Goal: Task Accomplishment & Management: Manage account settings

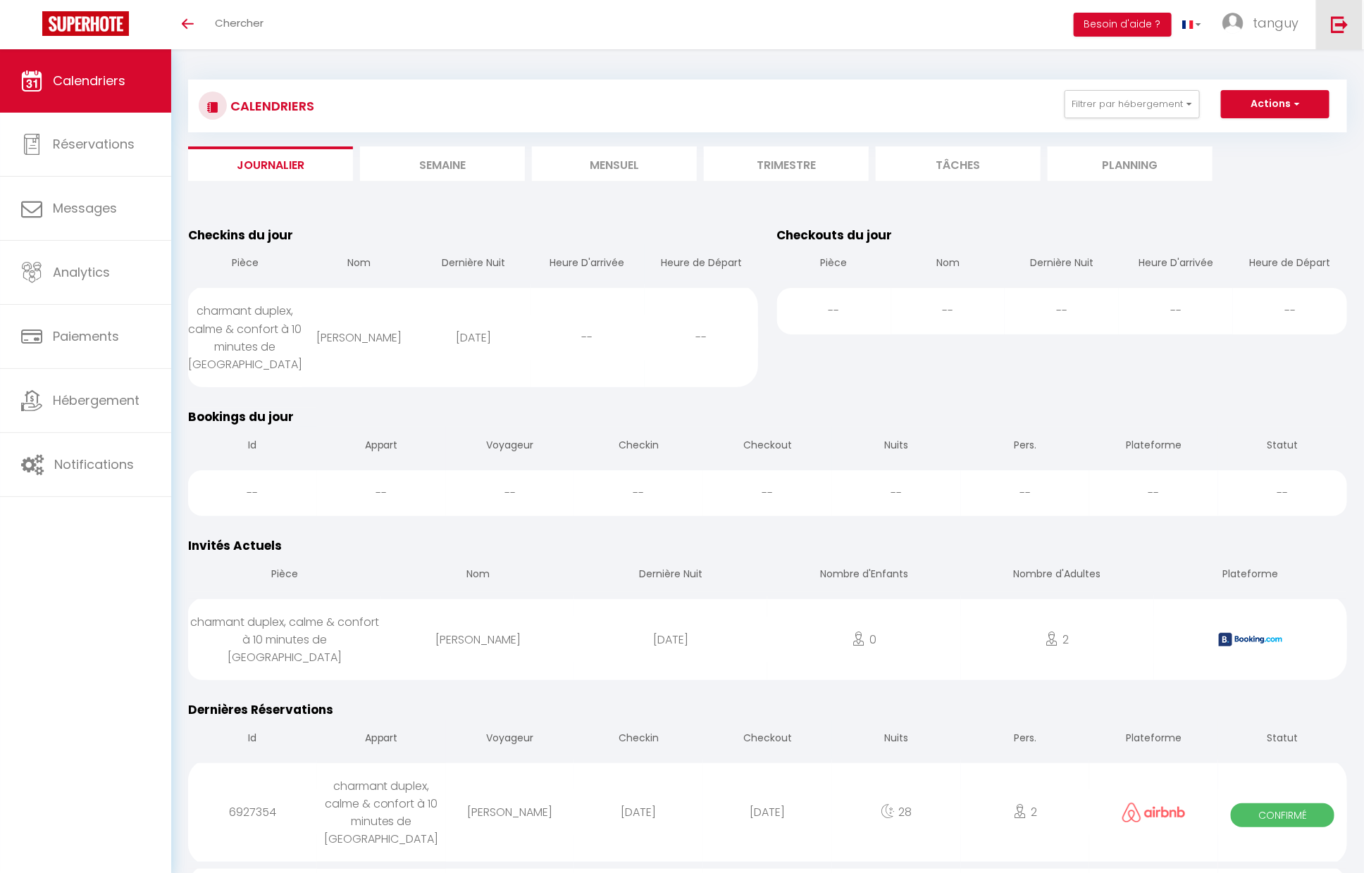
click at [1330, 22] on link at bounding box center [1339, 24] width 46 height 49
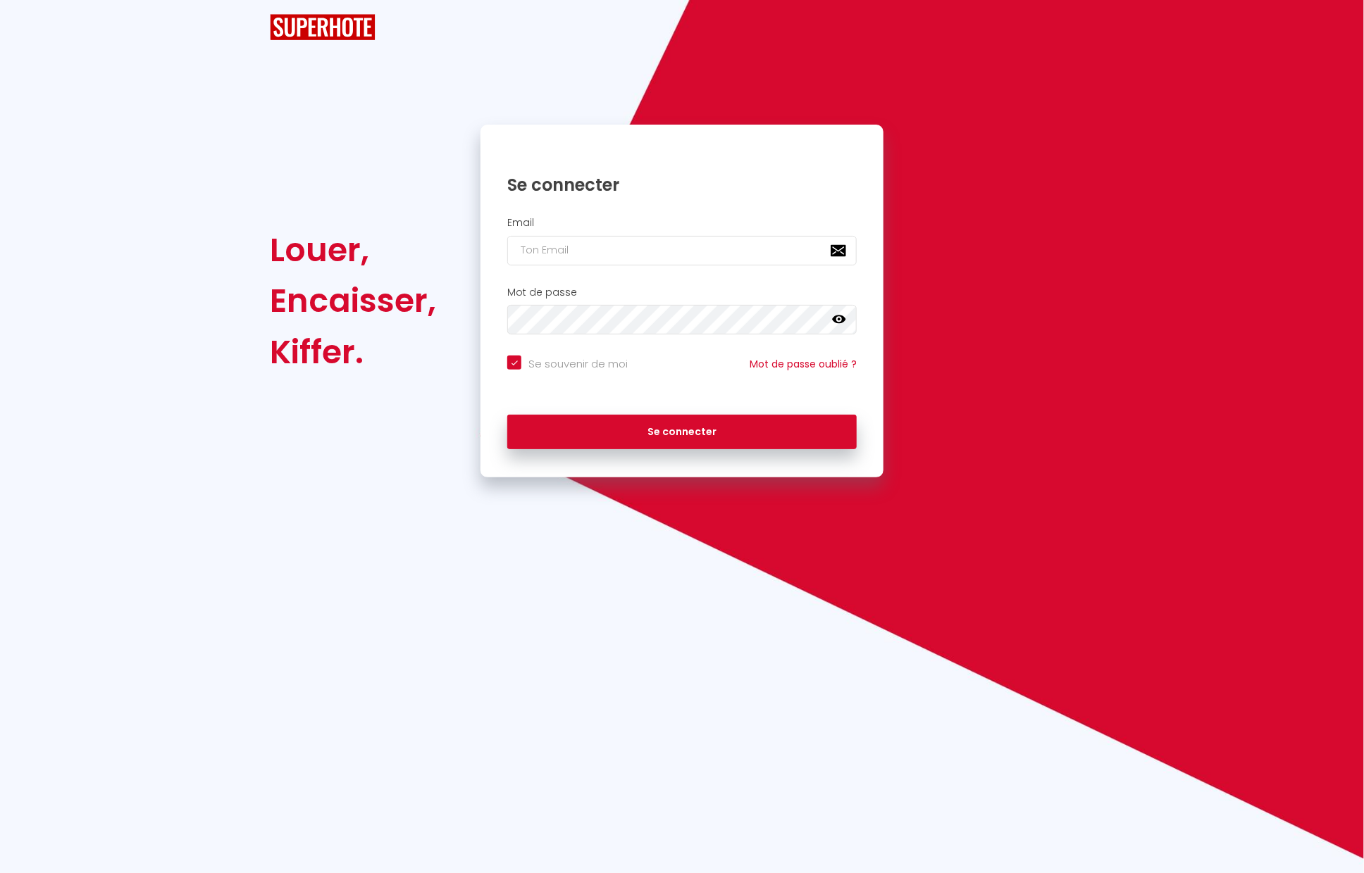
checkbox input "true"
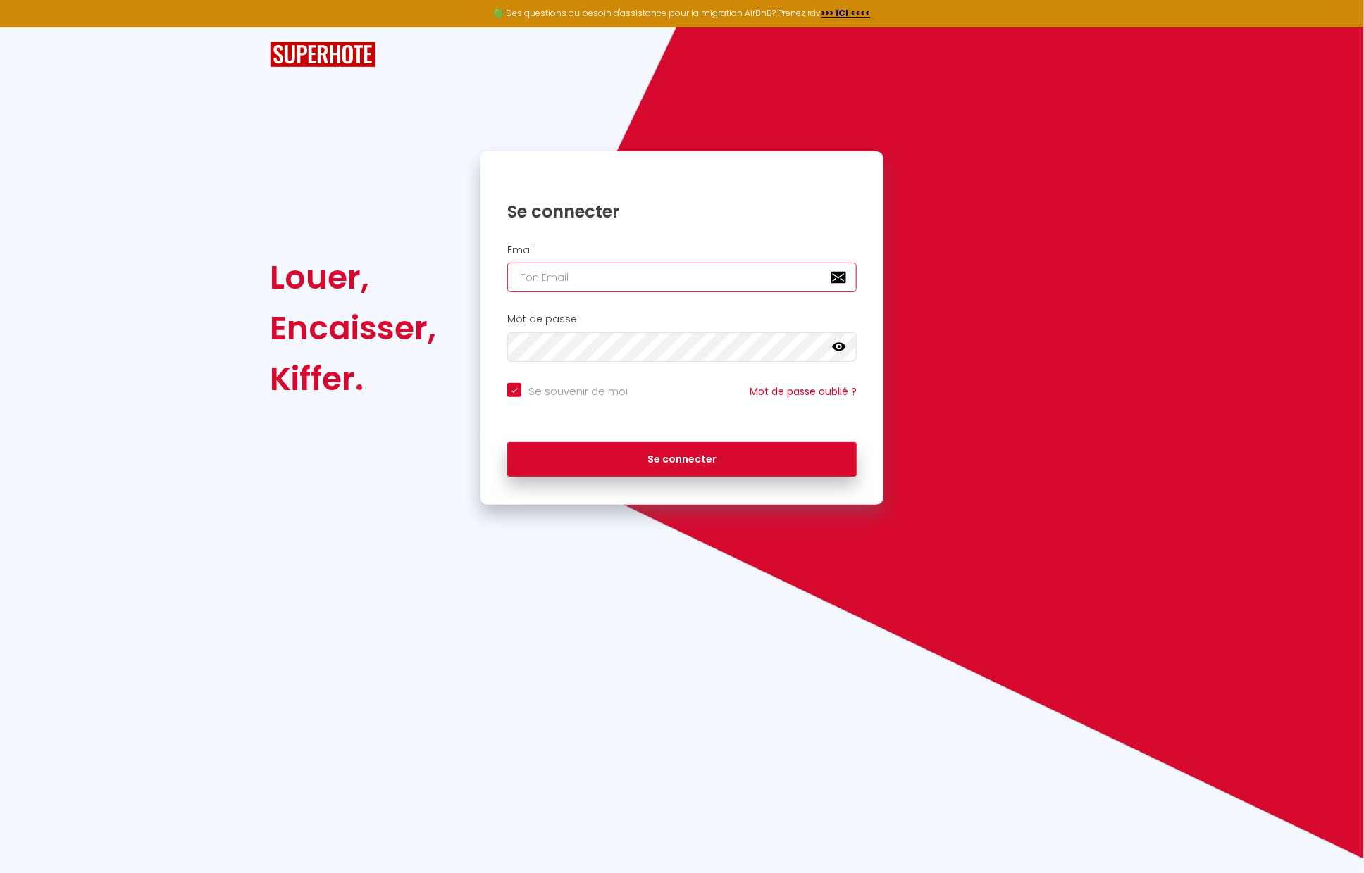
type input "Défault"
checkbox input "true"
click at [704, 286] on input "Défault" at bounding box center [681, 278] width 349 height 30
click at [702, 286] on input "Défault" at bounding box center [681, 278] width 349 height 30
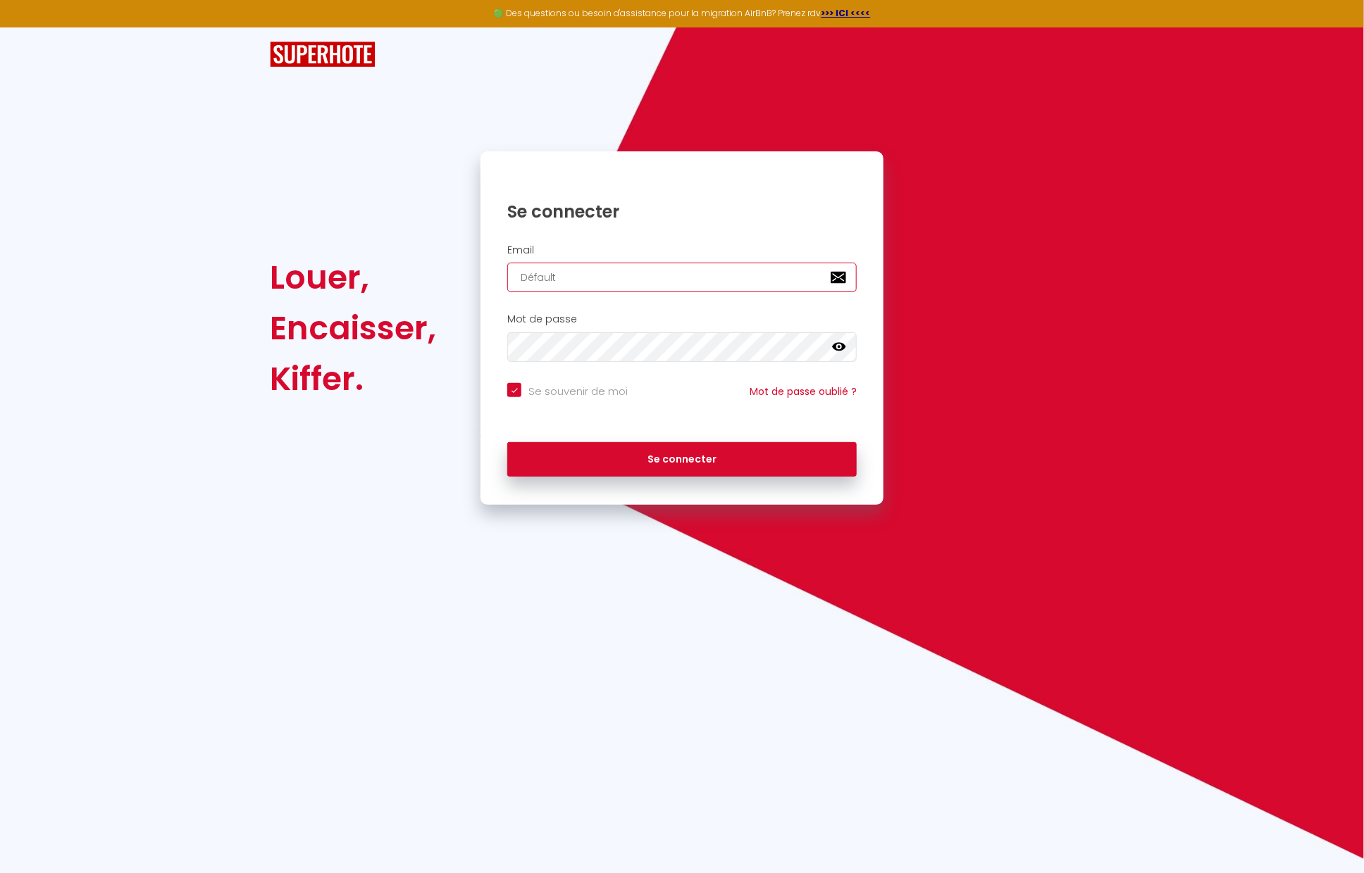
click at [702, 286] on input "Défault" at bounding box center [681, 278] width 349 height 30
paste input "[EMAIL_ADDRESS][DOMAIN_NAME]"
type input "[EMAIL_ADDRESS][DOMAIN_NAME]"
checkbox input "true"
type input "[EMAIL_ADDRESS][DOMAIN_NAME]"
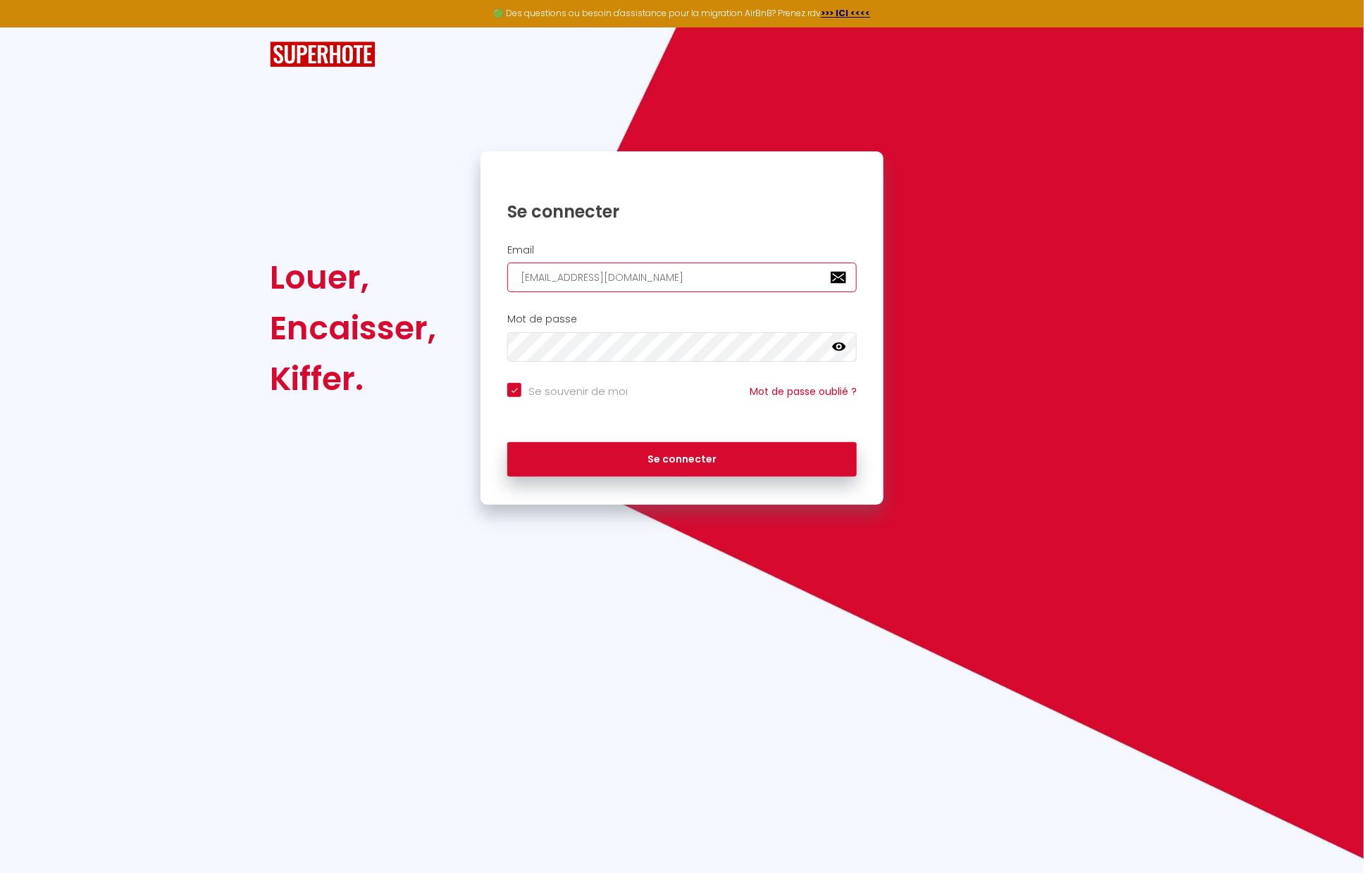
click at [507, 442] on button "Se connecter" at bounding box center [681, 459] width 349 height 35
checkbox input "true"
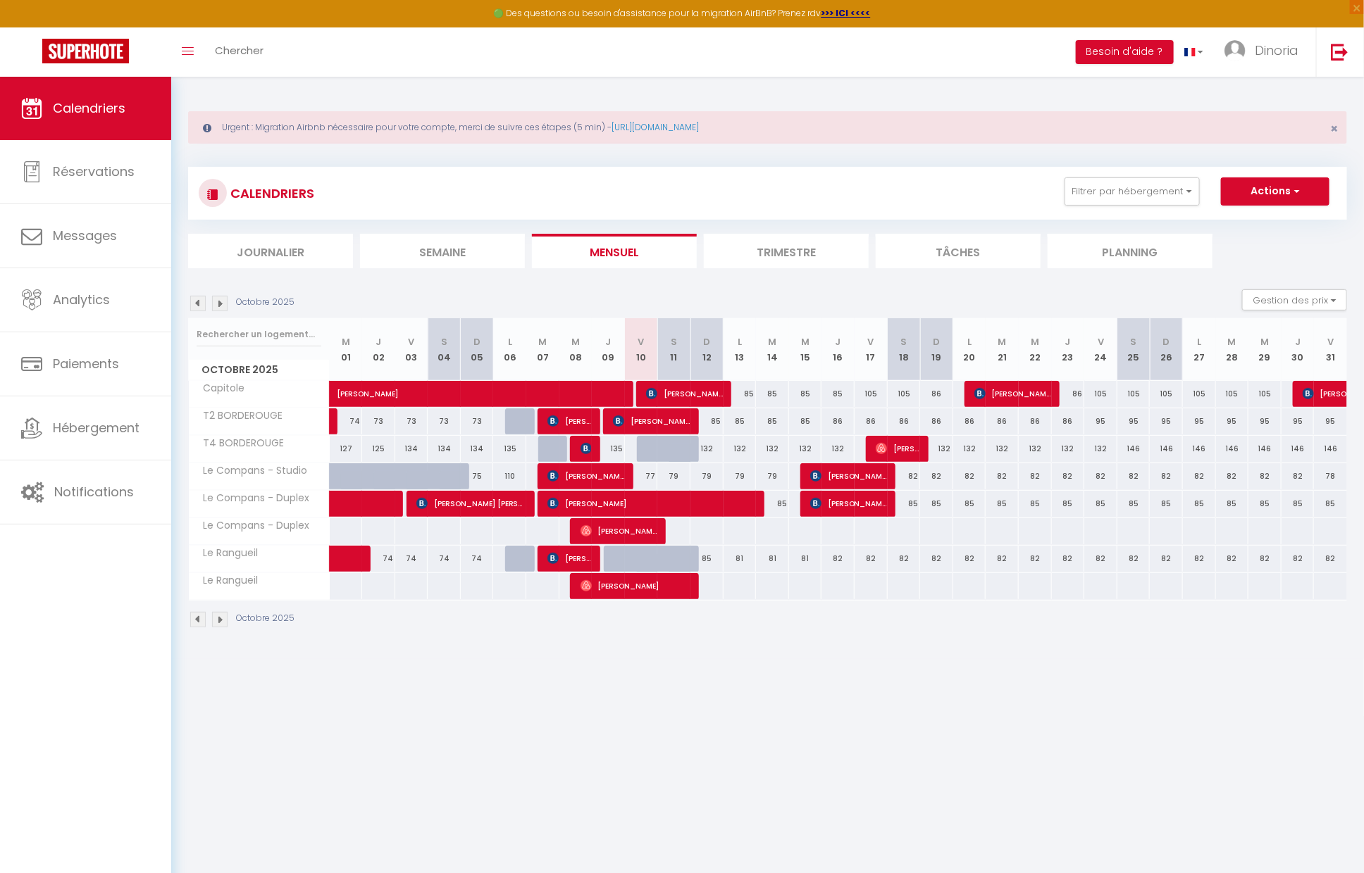
click at [222, 618] on img at bounding box center [219, 619] width 15 height 15
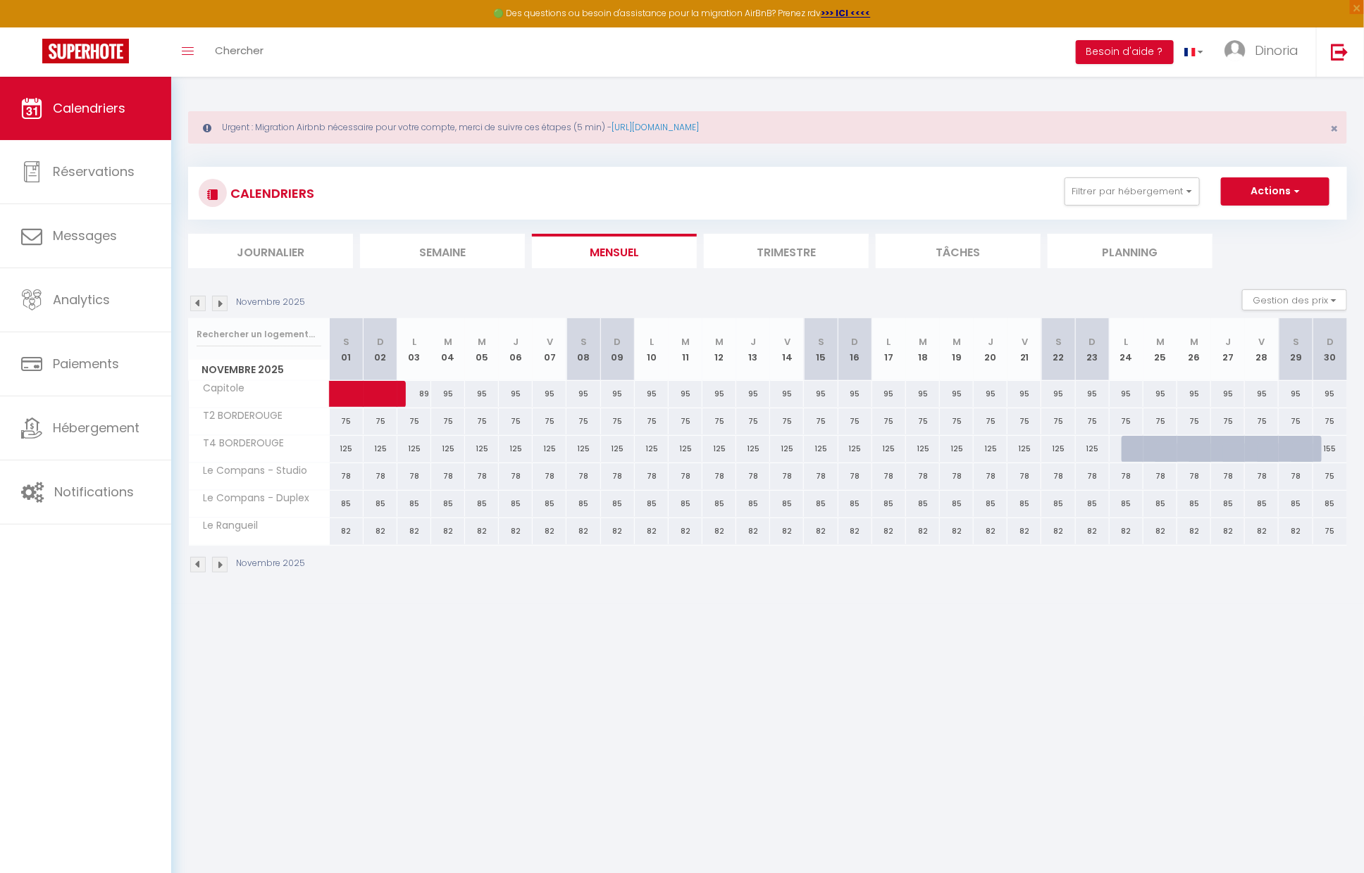
click at [220, 557] on img at bounding box center [219, 564] width 15 height 15
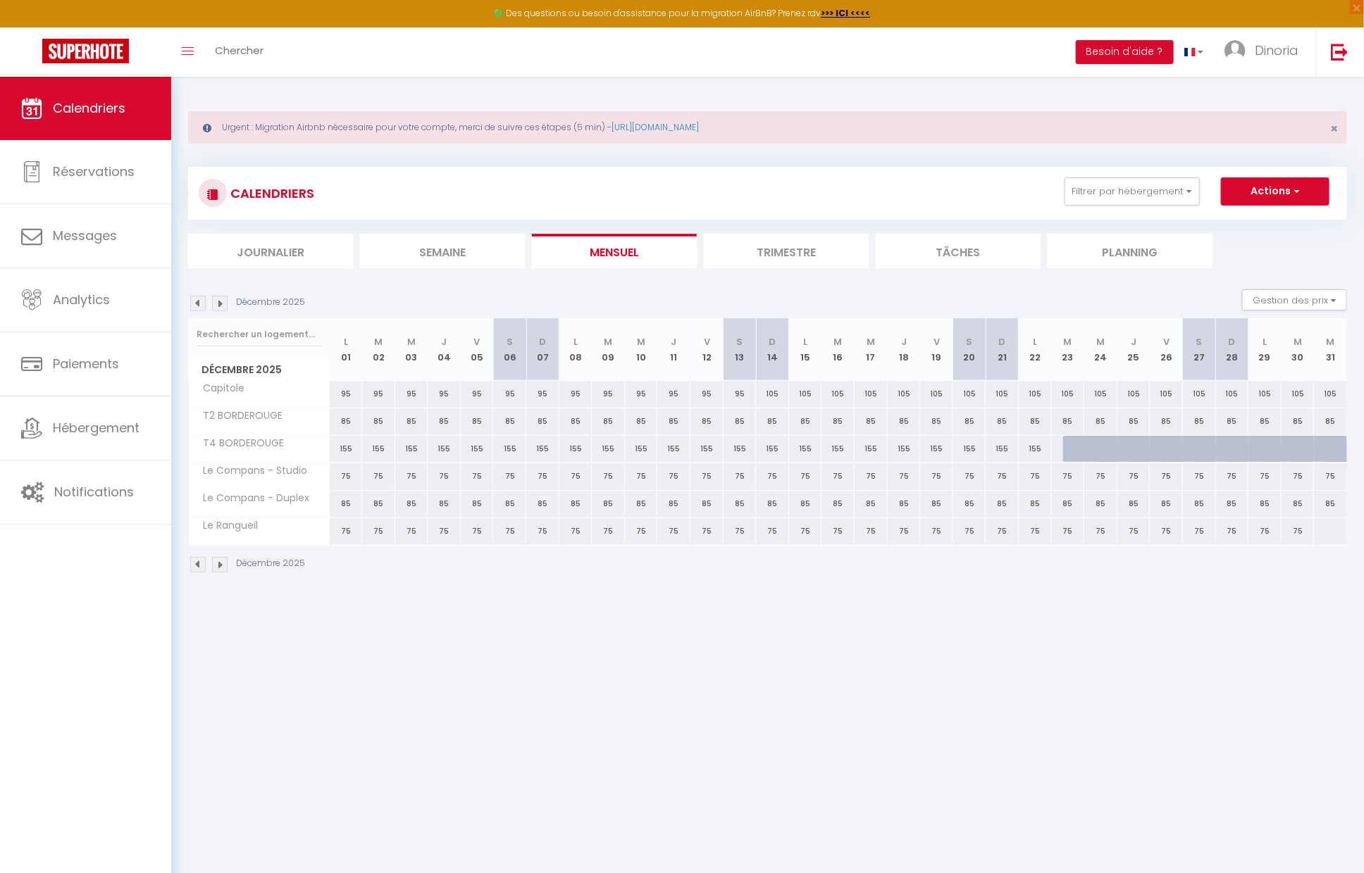
click at [199, 559] on img at bounding box center [197, 564] width 15 height 15
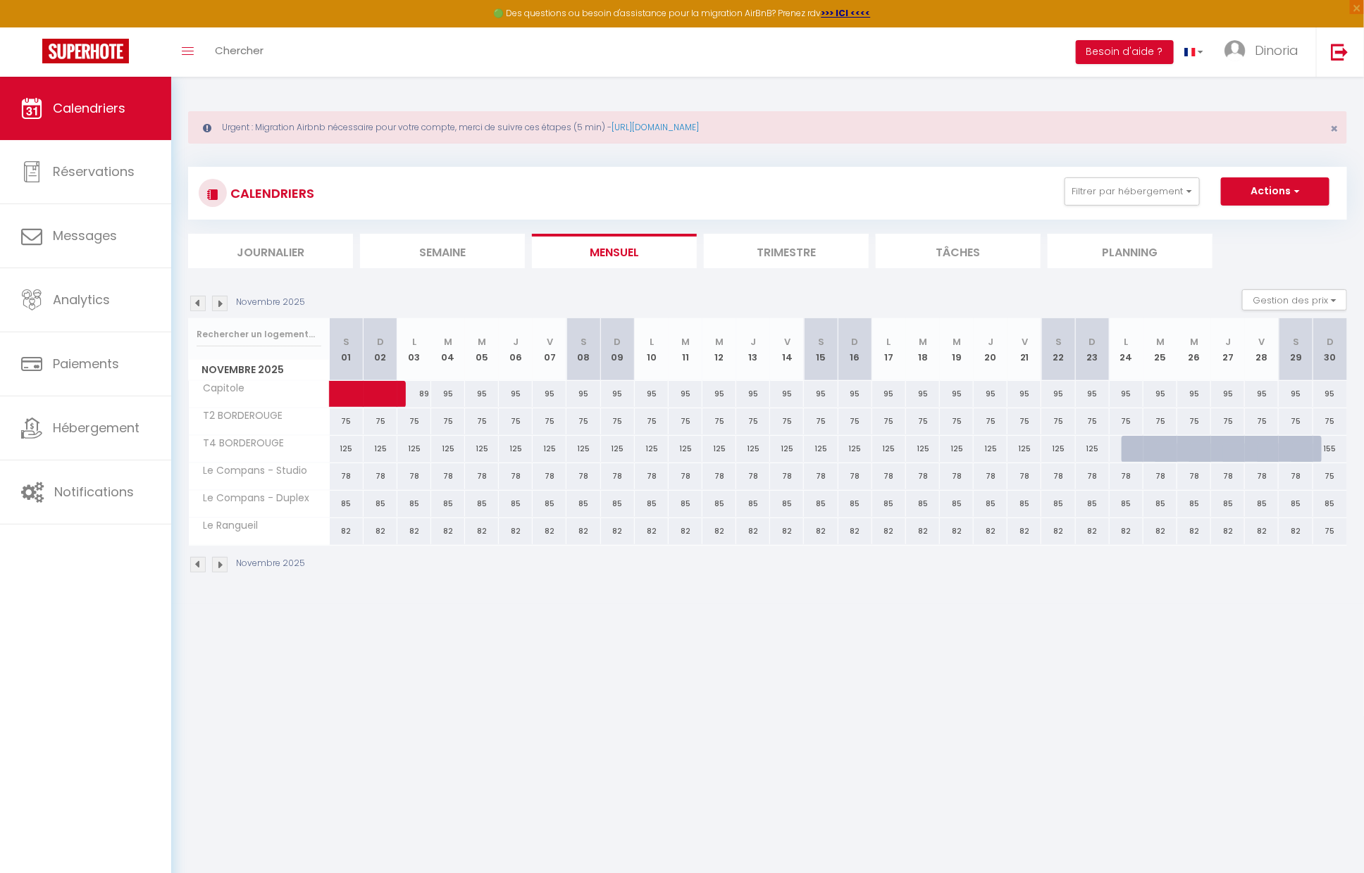
click at [199, 559] on img at bounding box center [197, 564] width 15 height 15
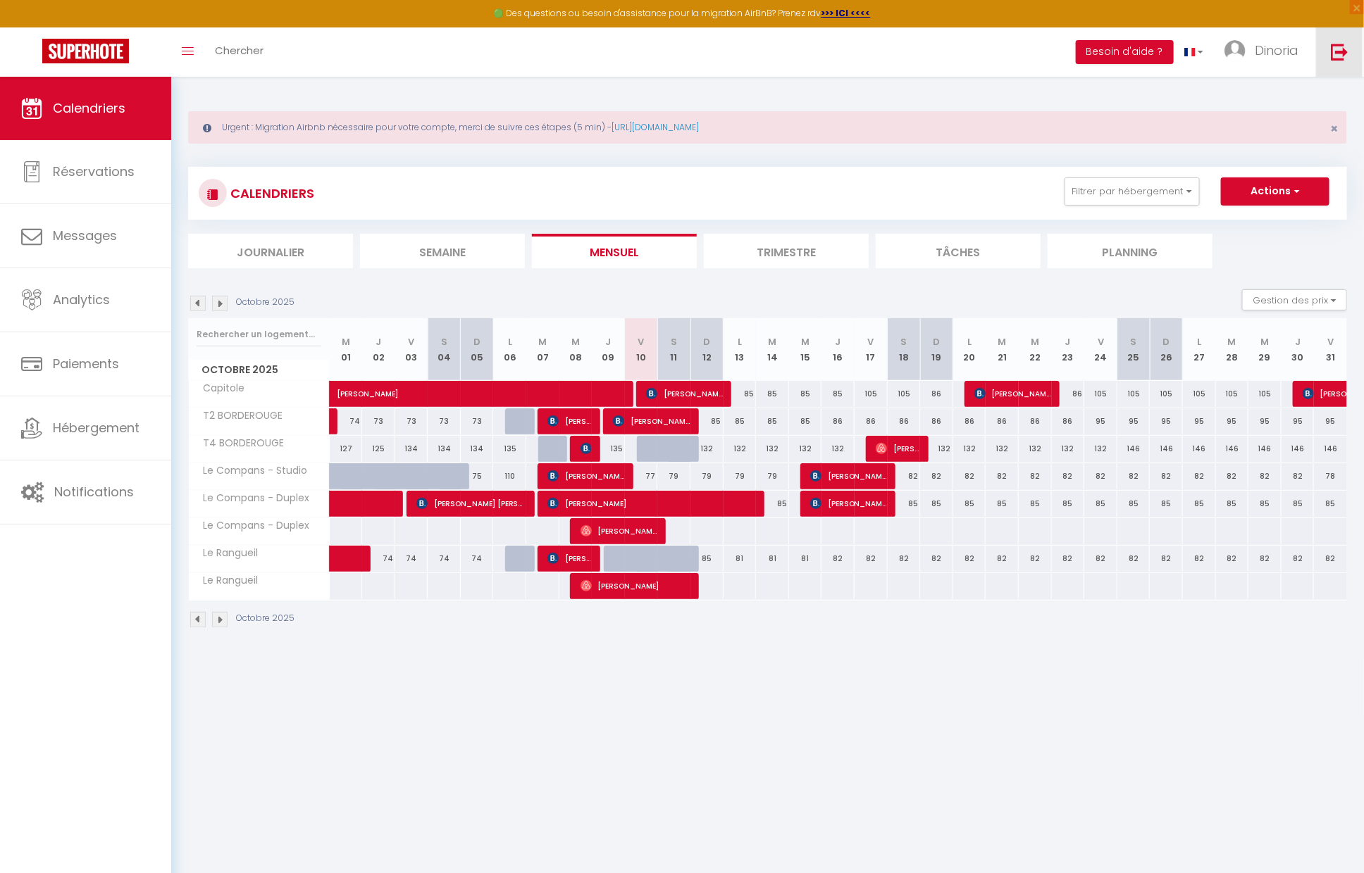
click at [1340, 44] on img at bounding box center [1339, 52] width 18 height 18
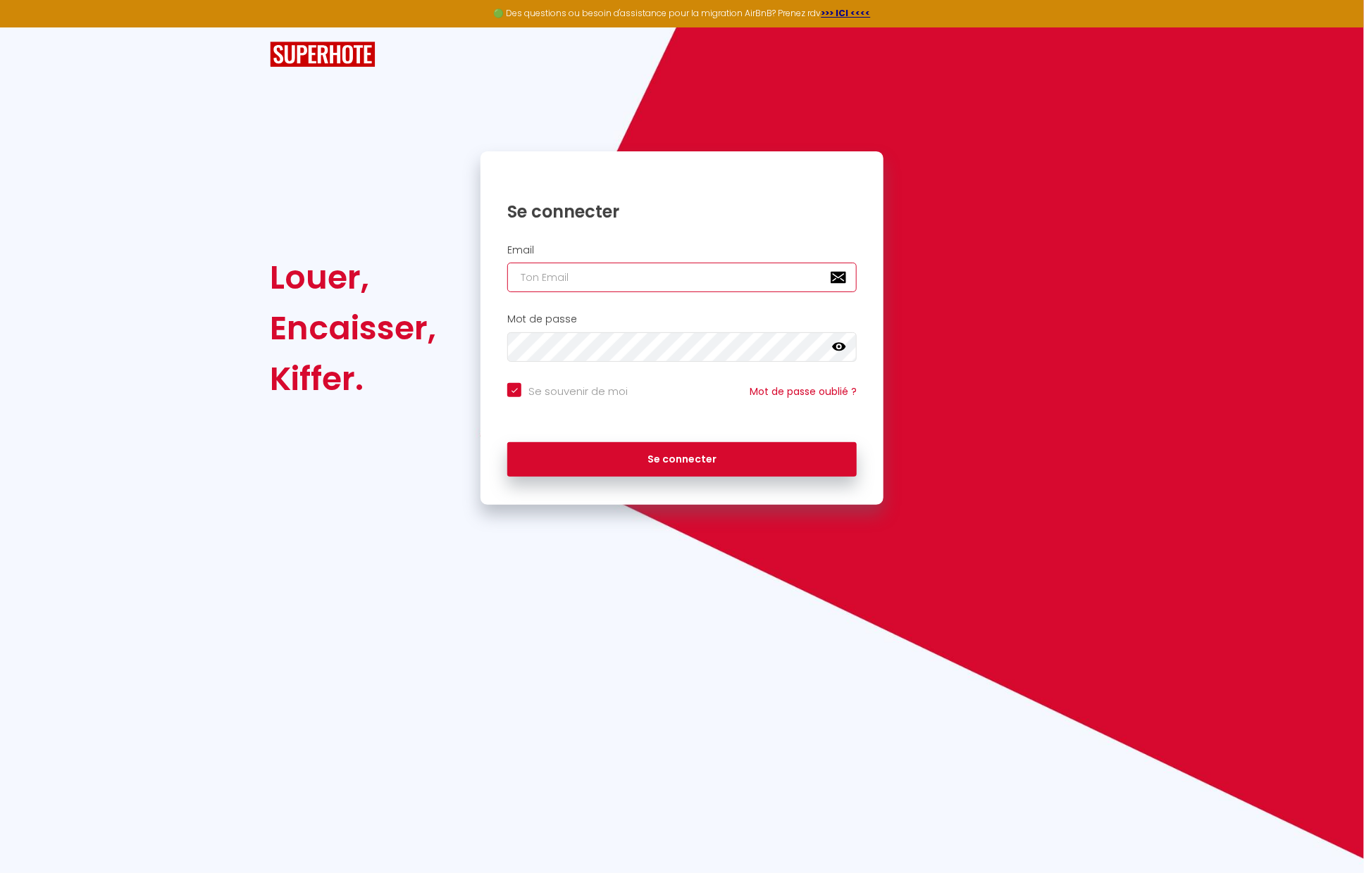
type input "Défault"
checkbox input "true"
drag, startPoint x: 642, startPoint y: 281, endPoint x: 445, endPoint y: 287, distance: 197.3
click at [445, 287] on div "Louer, Encaisser, Kiffer. Se connecter Email Défault Mot de passe false Se souv…" at bounding box center [682, 328] width 842 height 354
drag, startPoint x: 566, startPoint y: 278, endPoint x: 474, endPoint y: 268, distance: 92.7
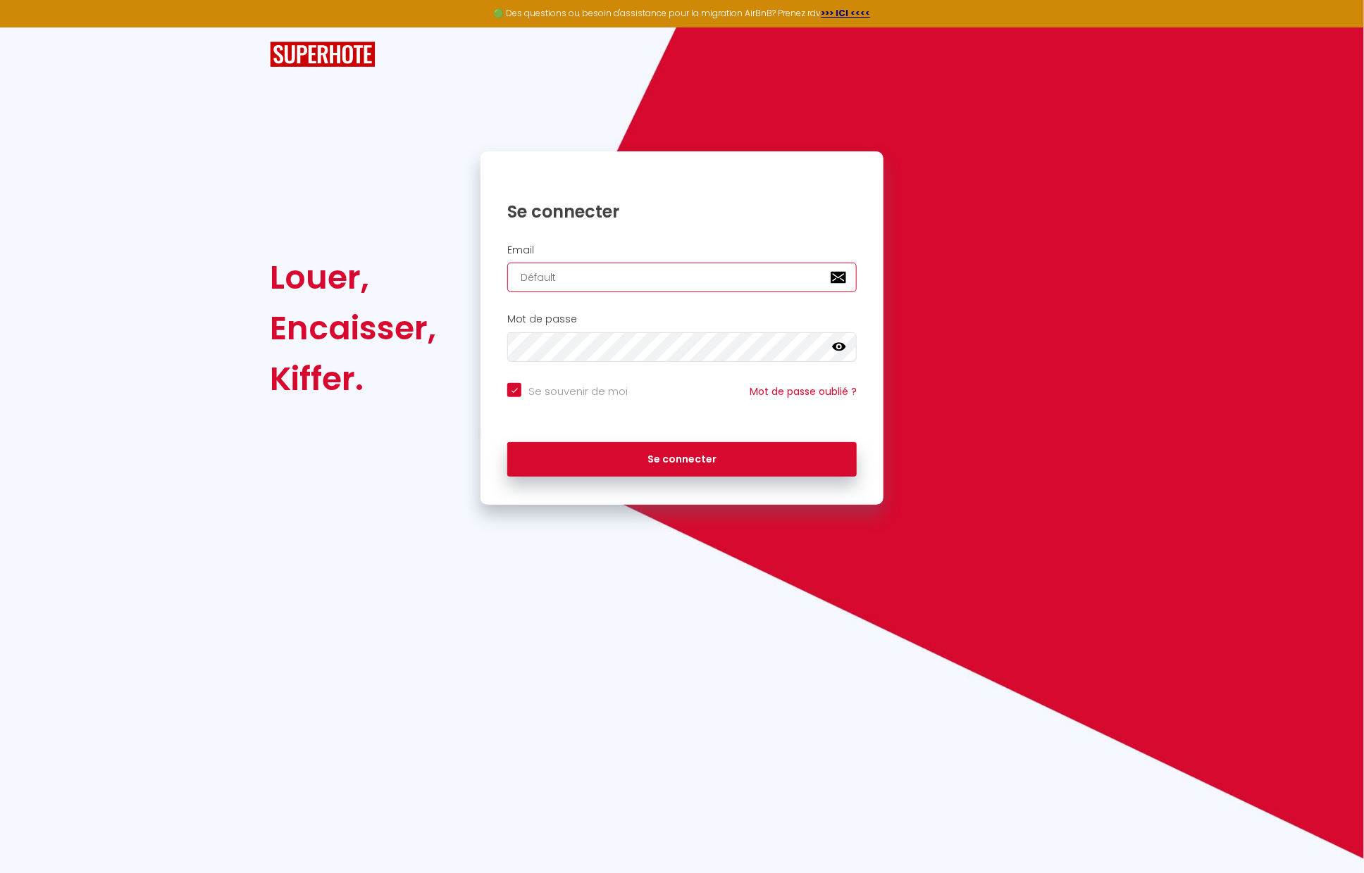
click at [474, 268] on div "Se connecter Email Défault Mot de passe false Se souvenir de moi Mot de passe o…" at bounding box center [681, 328] width 421 height 354
paste input "[PERSON_NAME][EMAIL_ADDRESS][DOMAIN_NAME]"
type input "[PERSON_NAME][EMAIL_ADDRESS][DOMAIN_NAME]"
checkbox input "true"
type input "[PERSON_NAME][EMAIL_ADDRESS][DOMAIN_NAME]"
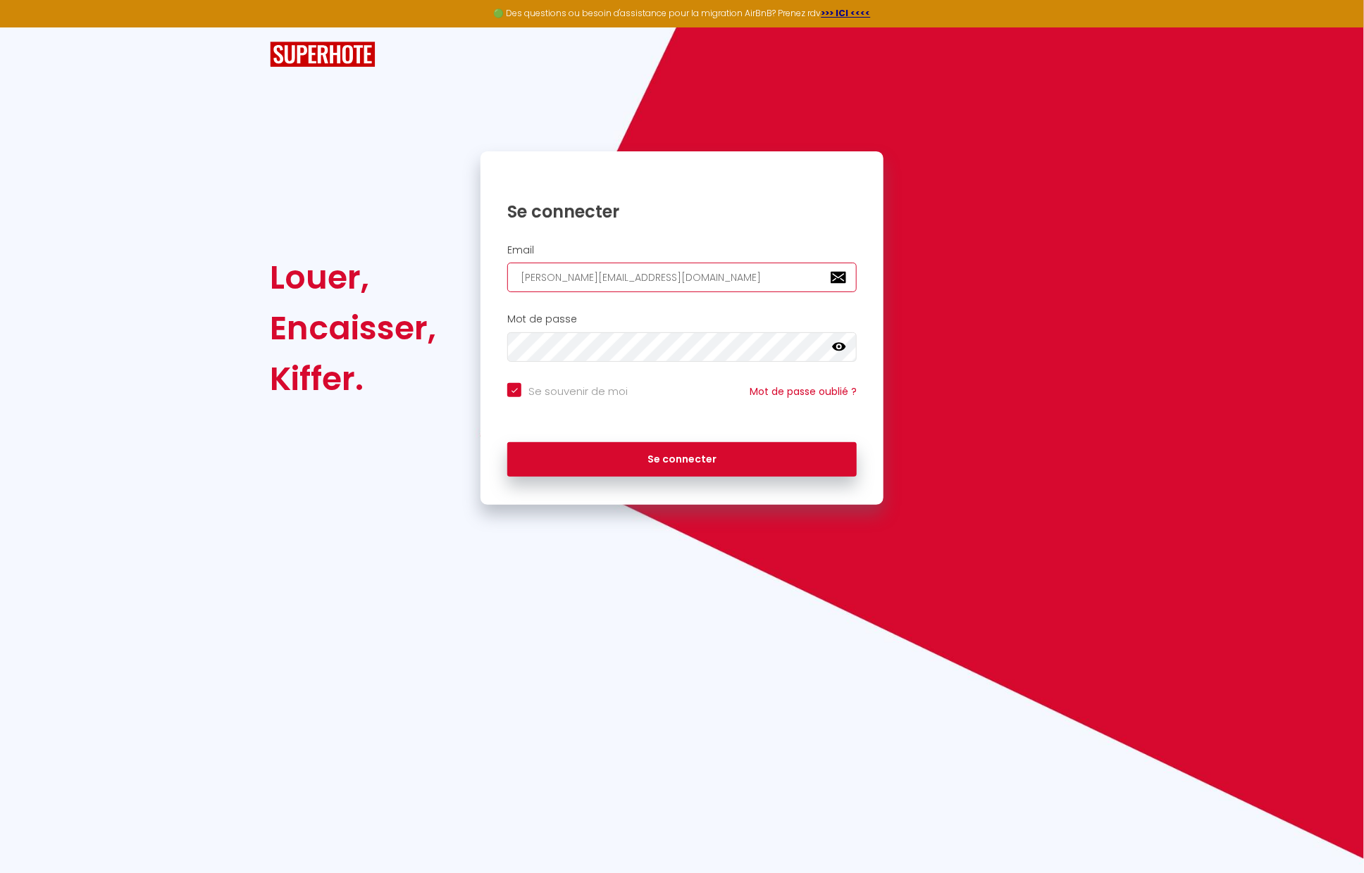
click at [507, 442] on button "Se connecter" at bounding box center [681, 459] width 349 height 35
checkbox input "true"
